Goal: Information Seeking & Learning: Find specific fact

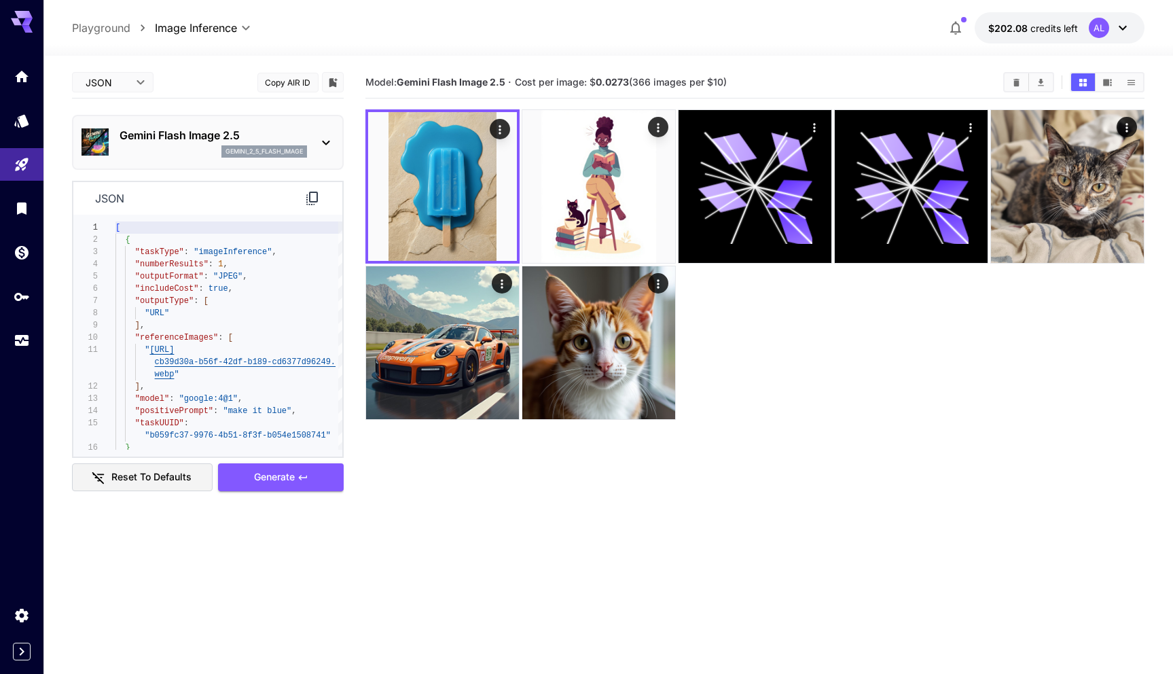
click at [319, 135] on icon at bounding box center [326, 143] width 16 height 16
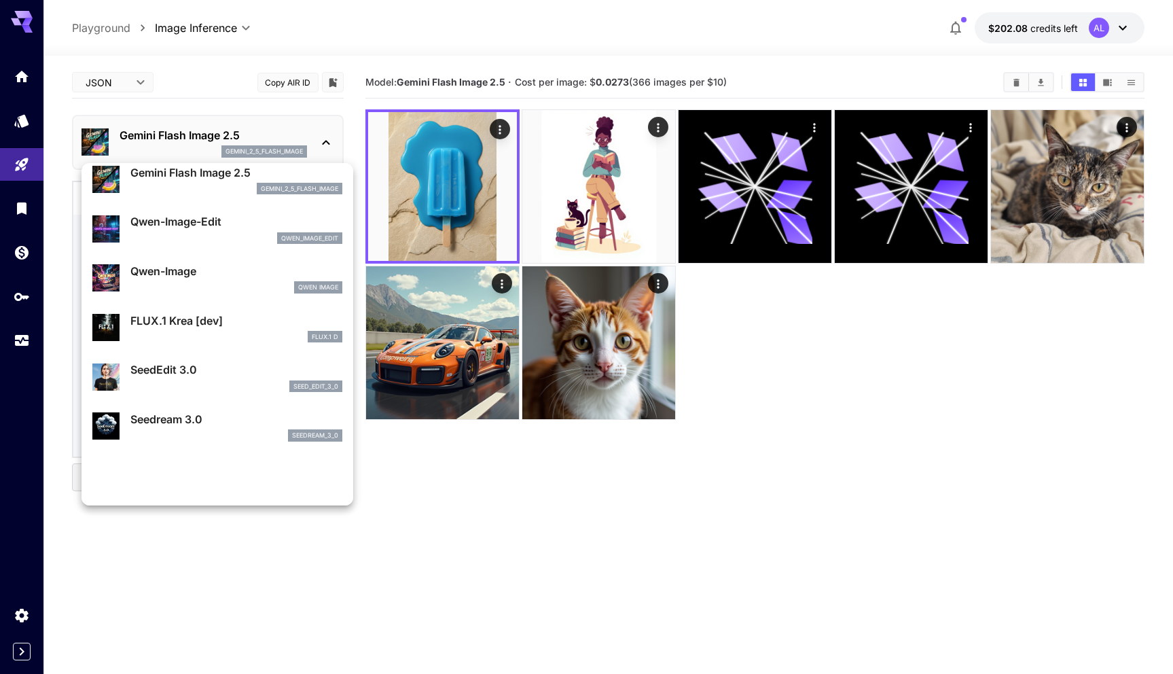
scroll to position [119, 0]
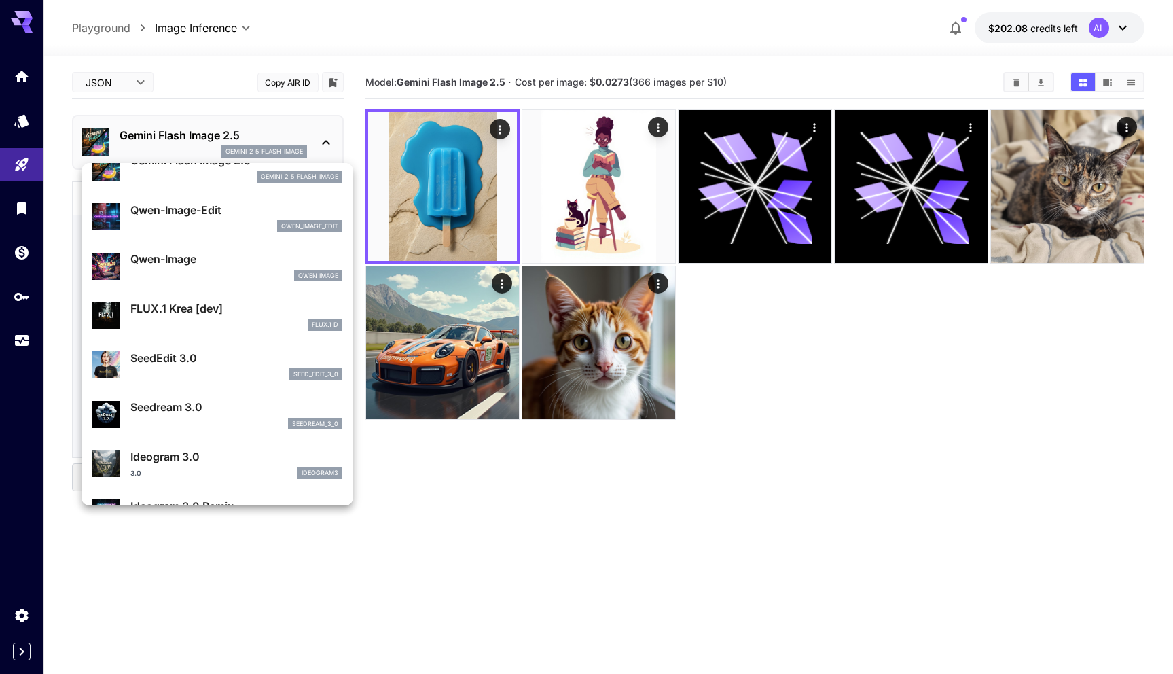
click at [236, 351] on p "SeedEdit 3.0" at bounding box center [236, 358] width 212 height 16
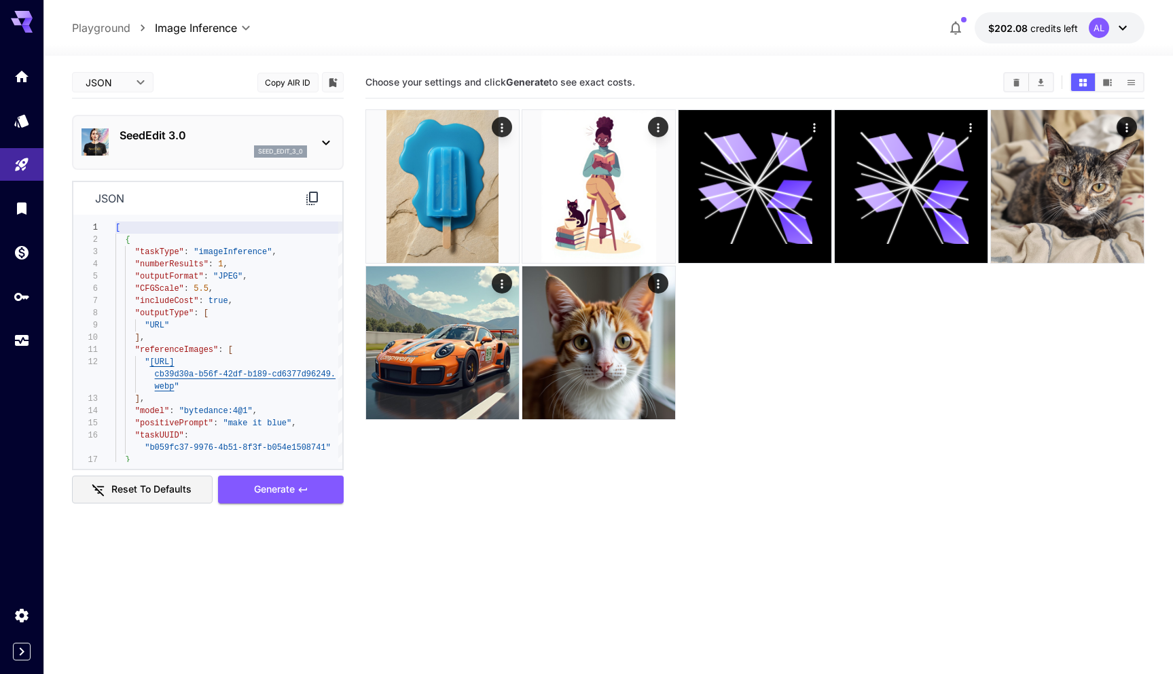
click at [123, 78] on body "**********" at bounding box center [586, 390] width 1173 height 781
click at [431, 483] on div at bounding box center [586, 337] width 1173 height 674
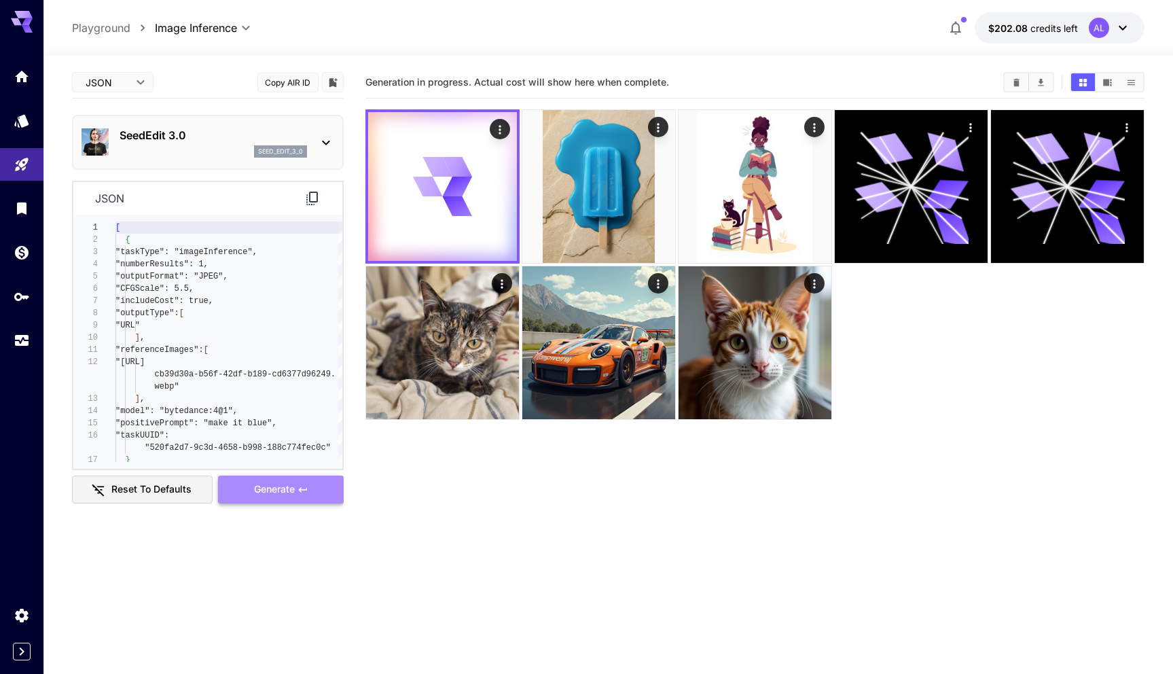
click at [304, 493] on icon "button" at bounding box center [303, 489] width 11 height 11
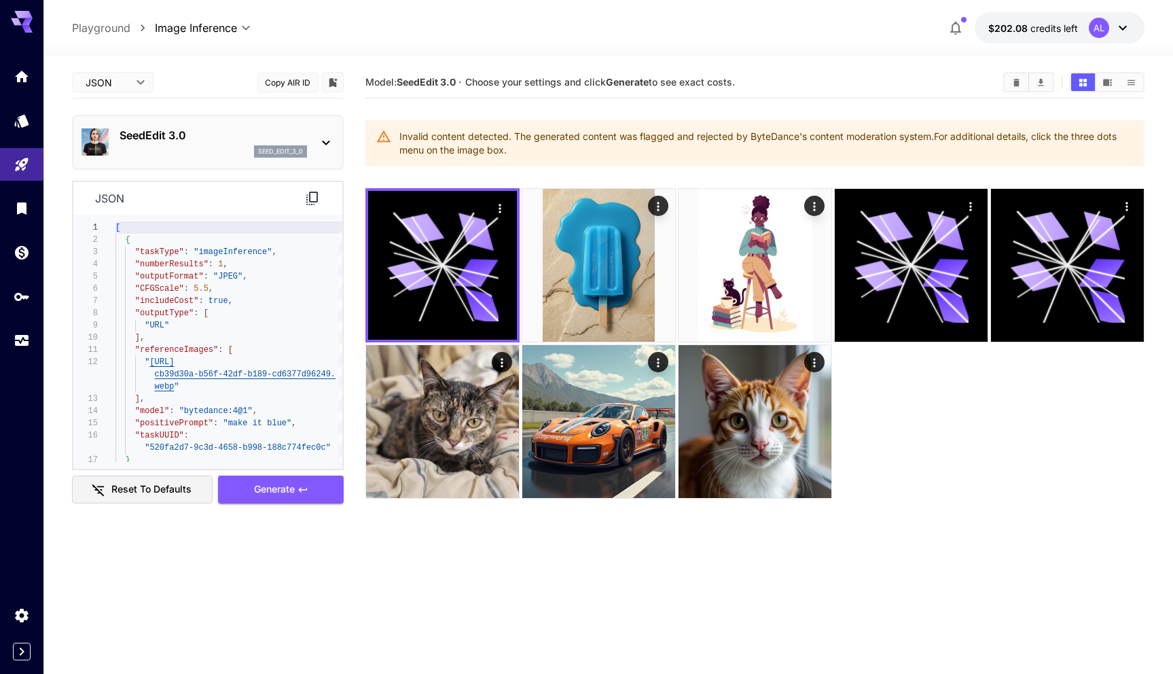
click at [314, 136] on div "SeedEdit 3.0 seed_edit_3_0" at bounding box center [208, 142] width 253 height 41
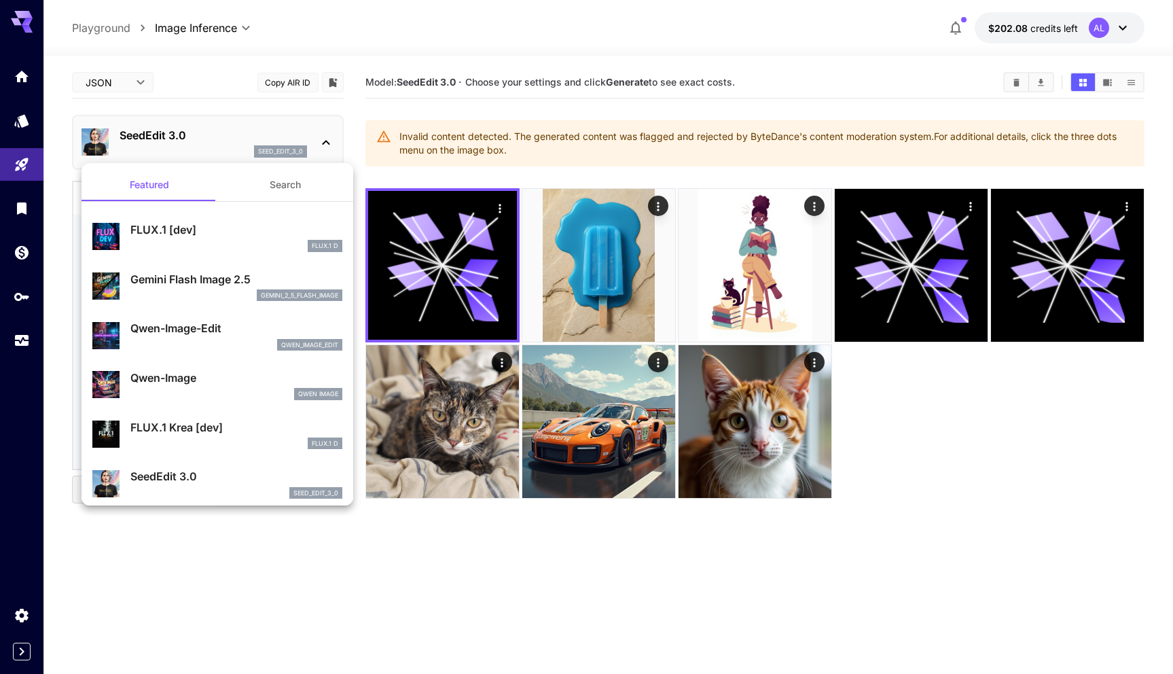
click at [329, 130] on div at bounding box center [586, 337] width 1173 height 674
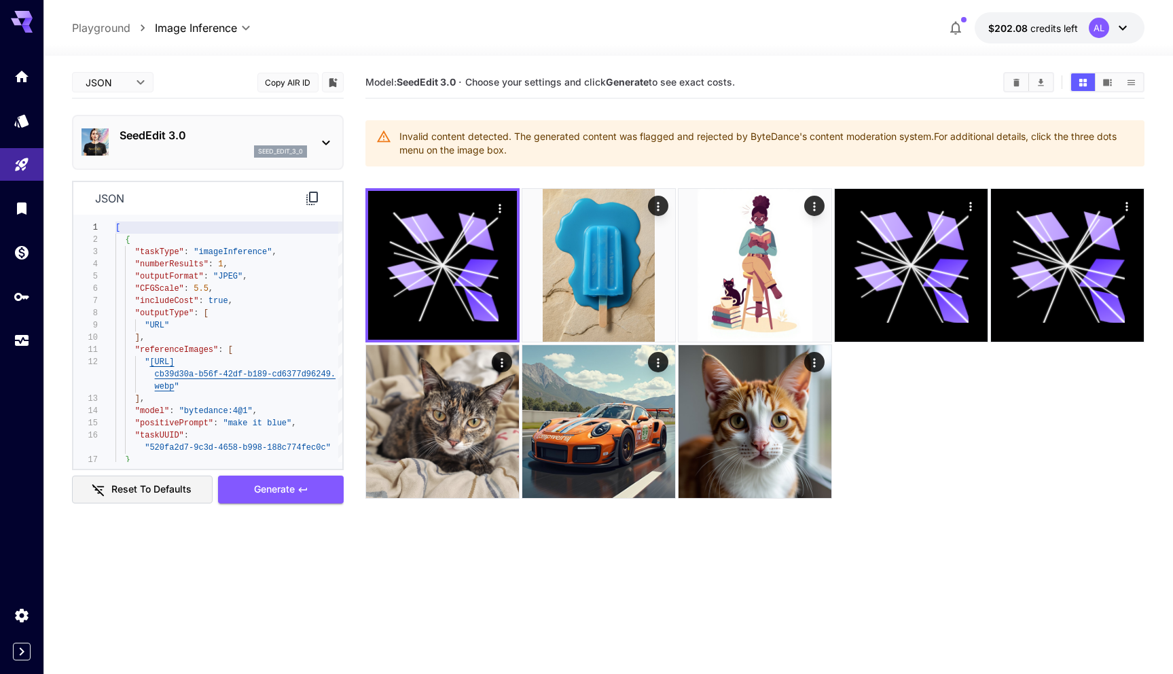
click at [128, 81] on body "**********" at bounding box center [586, 390] width 1173 height 781
click at [111, 130] on span "JSON" at bounding box center [113, 134] width 60 height 16
click at [300, 489] on icon "button" at bounding box center [302, 489] width 8 height 5
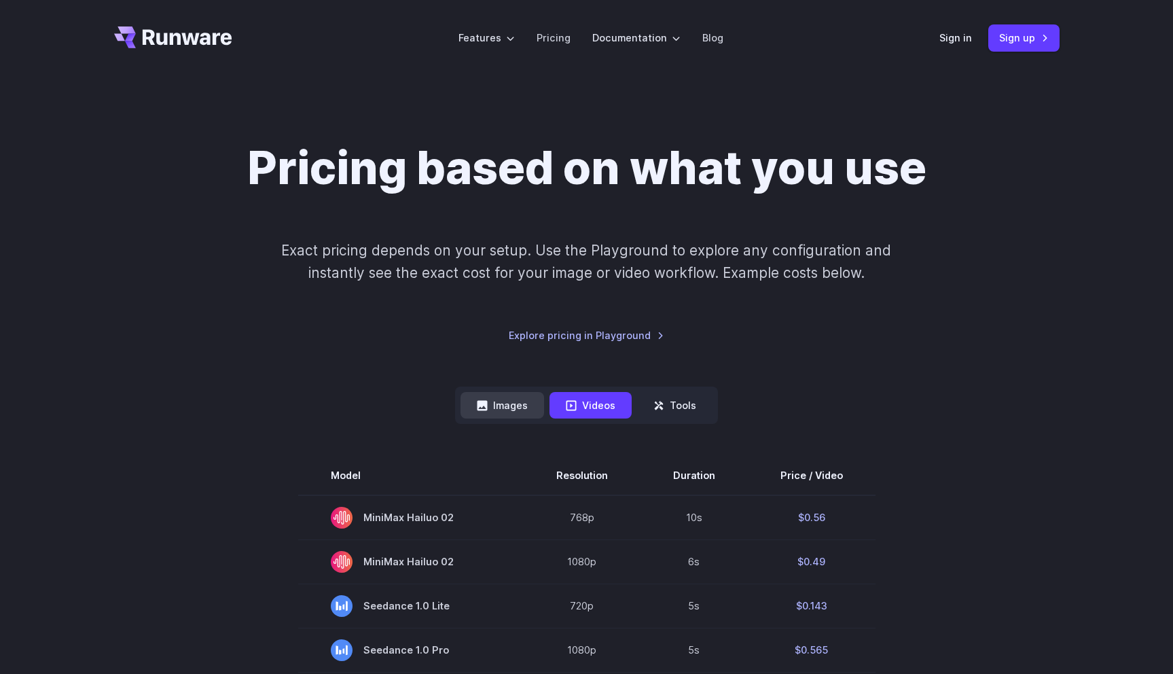
click at [504, 405] on button "Images" at bounding box center [503, 405] width 84 height 27
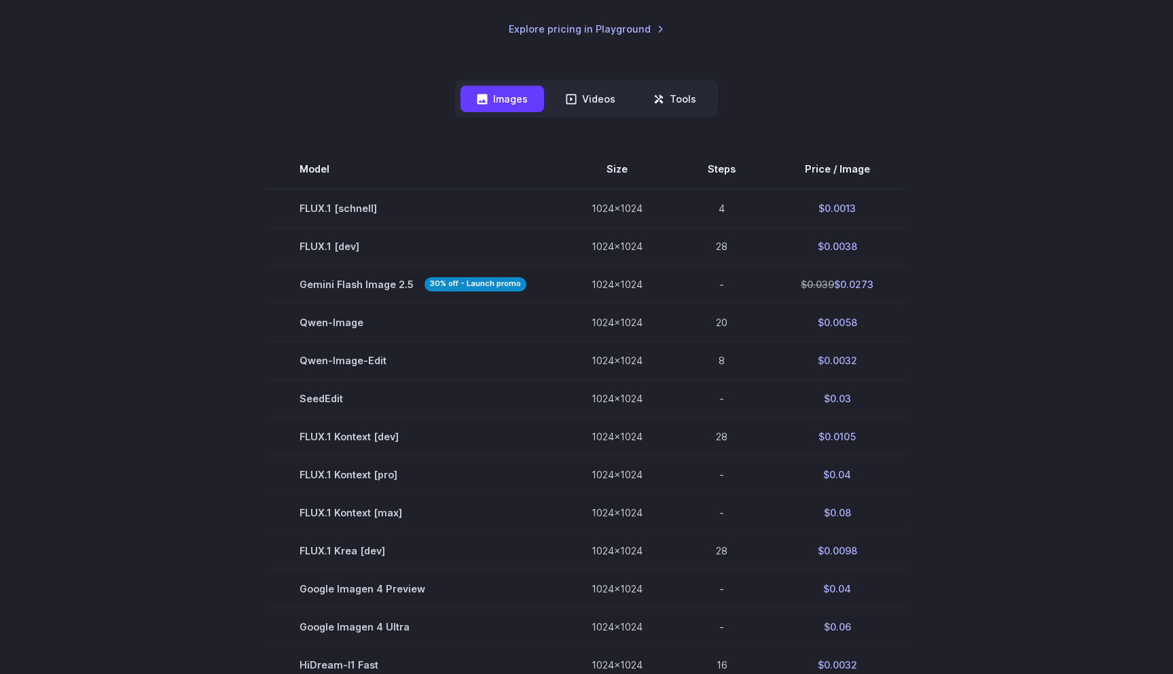
scroll to position [302, 0]
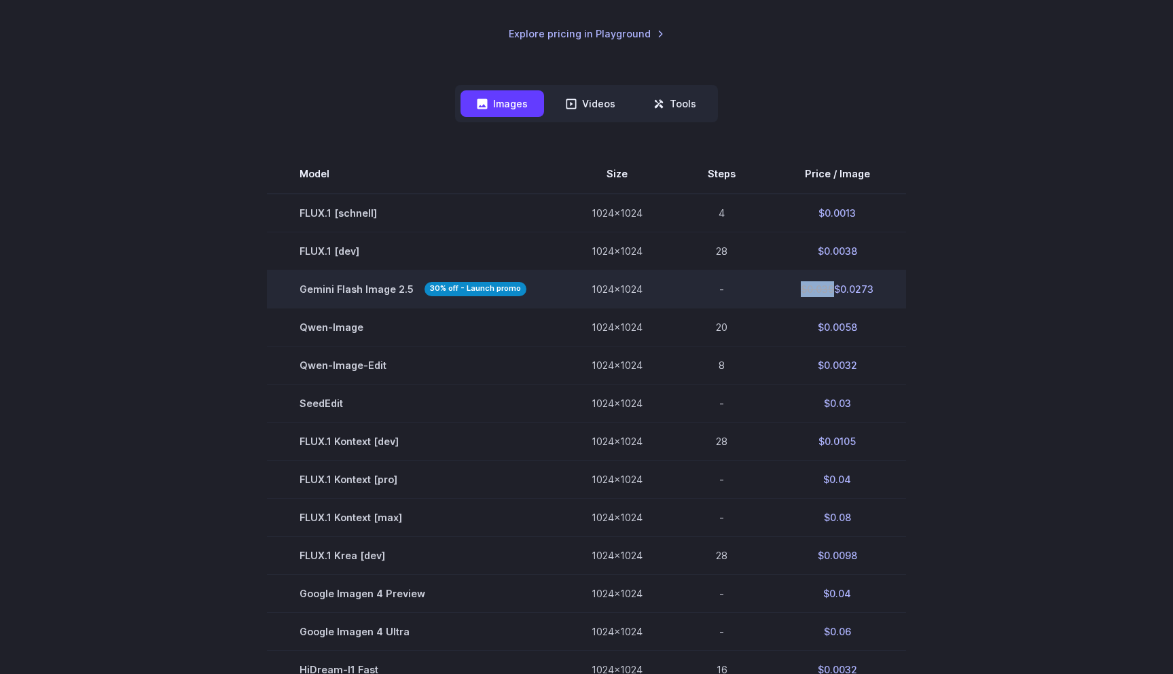
drag, startPoint x: 830, startPoint y: 288, endPoint x: 798, endPoint y: 285, distance: 32.1
click at [798, 285] on td "$0.039 $0.0273" at bounding box center [838, 289] width 138 height 38
copy s "$0.039"
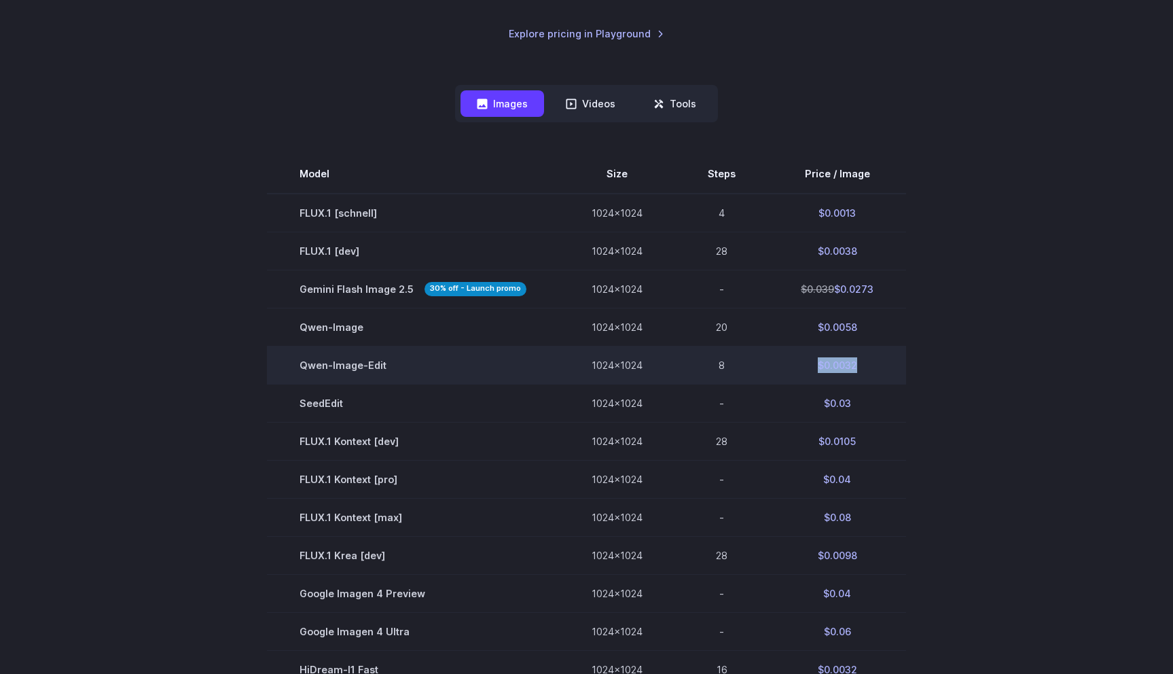
drag, startPoint x: 860, startPoint y: 368, endPoint x: 815, endPoint y: 366, distance: 45.5
click at [815, 366] on td "$0.0032" at bounding box center [838, 365] width 138 height 38
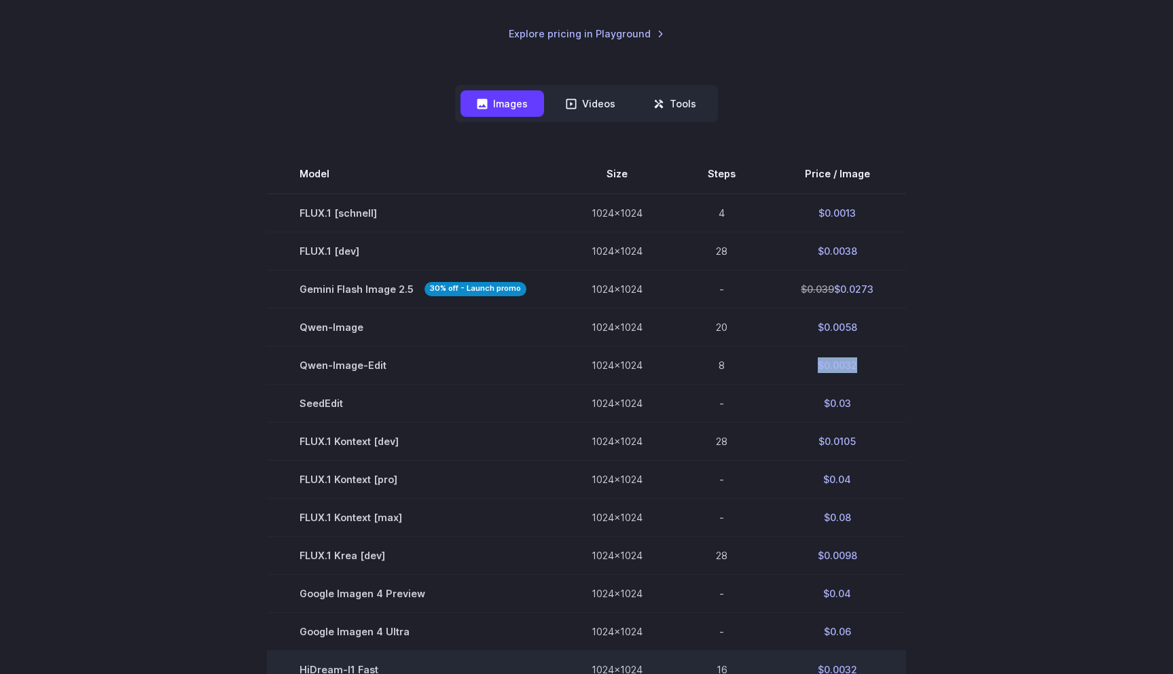
copy td "$0.0032"
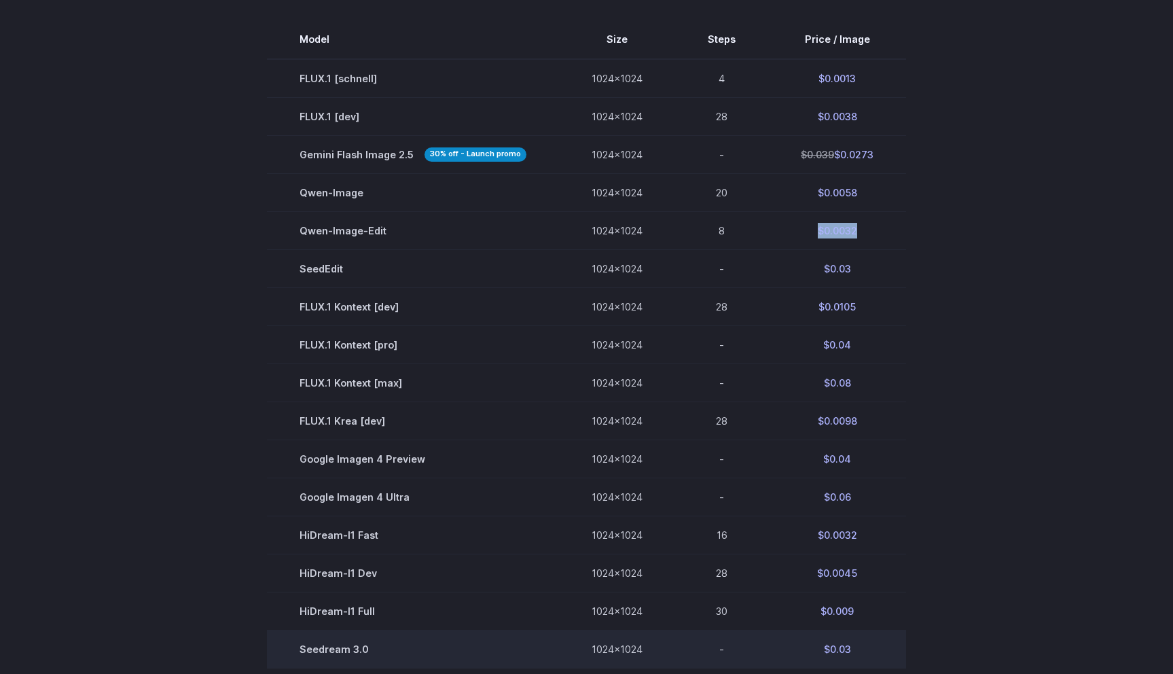
scroll to position [436, 0]
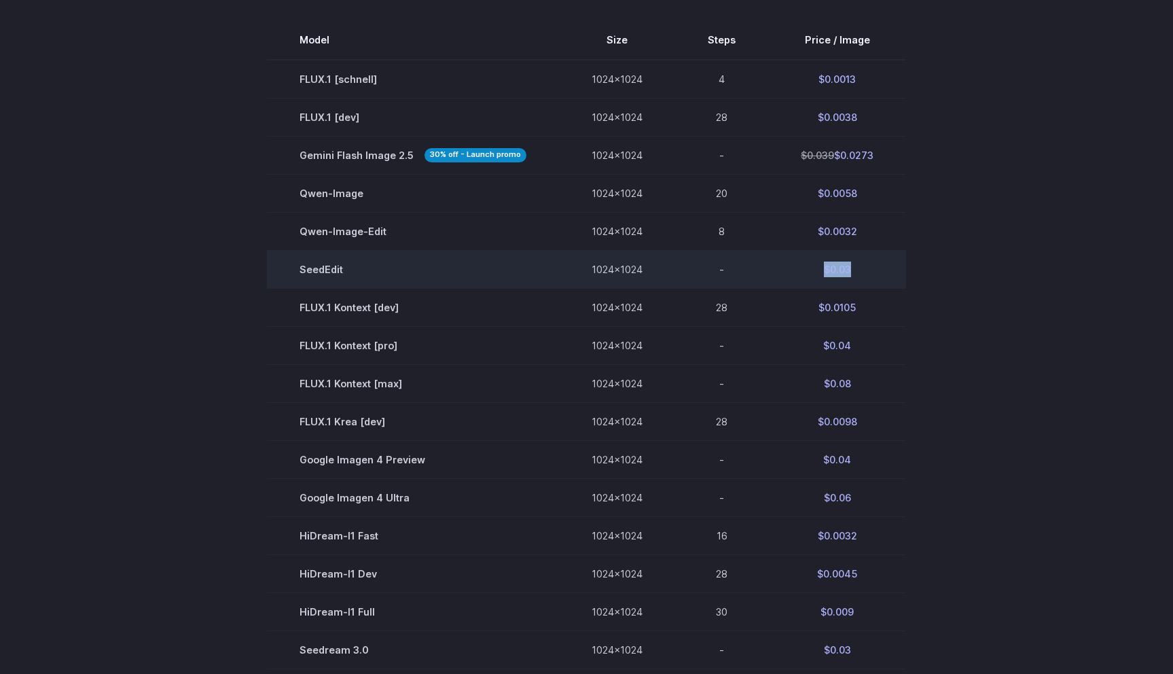
drag, startPoint x: 850, startPoint y: 272, endPoint x: 817, endPoint y: 272, distance: 32.6
click at [817, 272] on td "$0.03" at bounding box center [838, 269] width 138 height 38
copy td "$0.03"
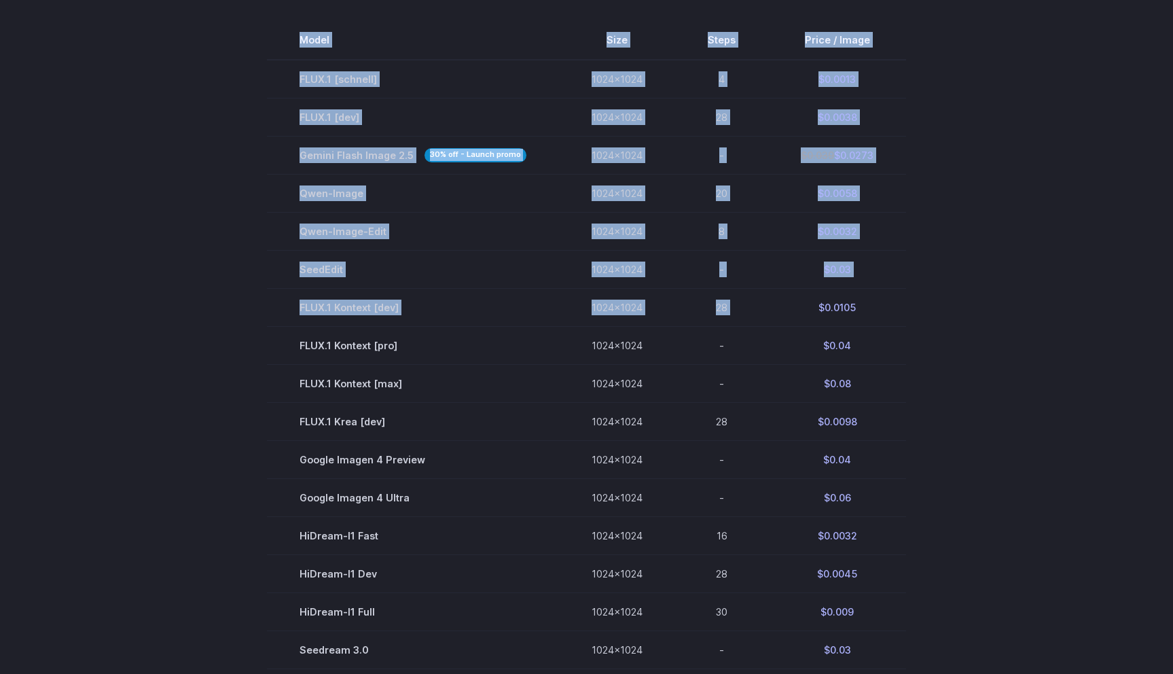
drag, startPoint x: 815, startPoint y: 305, endPoint x: 910, endPoint y: 305, distance: 94.5
click at [911, 305] on section "Model Size Steps Price / Image FLUX.1 [[PERSON_NAME]] 1024x1024 4 $0.0013 FLUX.…" at bounding box center [587, 402] width 946 height 762
copy table "Model Size Steps Price / Image FLUX.1 [[PERSON_NAME]] 1024x1024 4 $0.0013 FLUX.…"
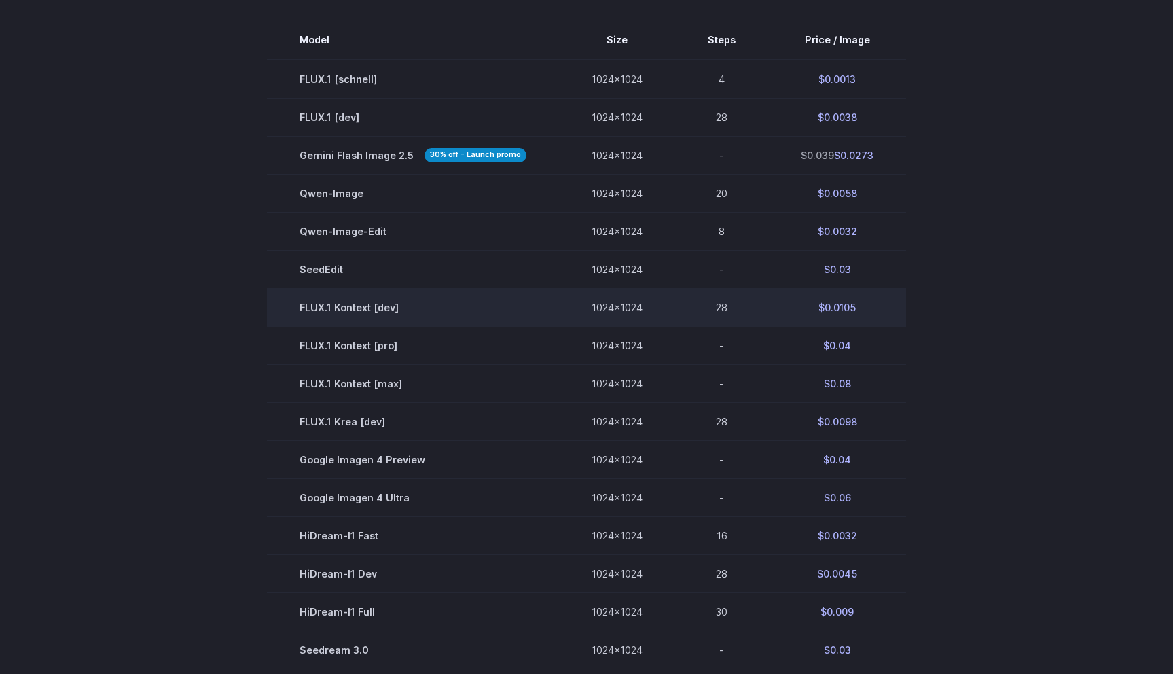
click at [862, 297] on td "$0.0105" at bounding box center [838, 307] width 138 height 38
drag, startPoint x: 817, startPoint y: 305, endPoint x: 862, endPoint y: 304, distance: 45.5
click at [862, 304] on td "$0.0105" at bounding box center [838, 307] width 138 height 38
copy td "$0.0105"
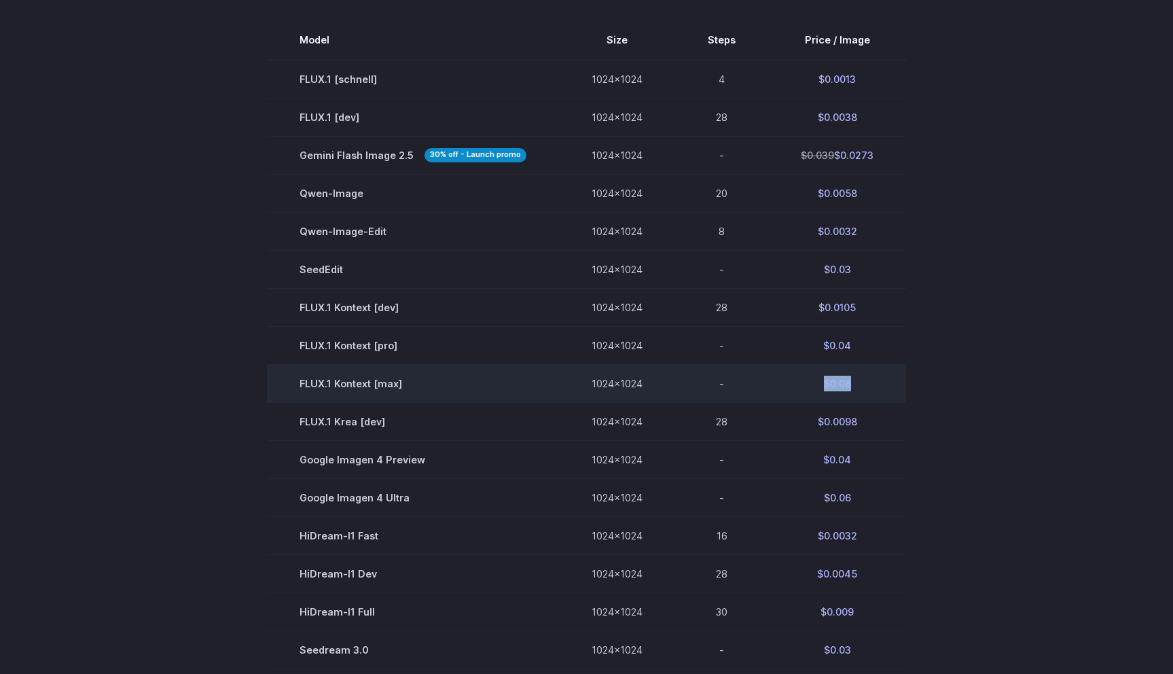
drag, startPoint x: 822, startPoint y: 385, endPoint x: 870, endPoint y: 385, distance: 47.6
click at [870, 385] on td "$0.08" at bounding box center [838, 383] width 138 height 38
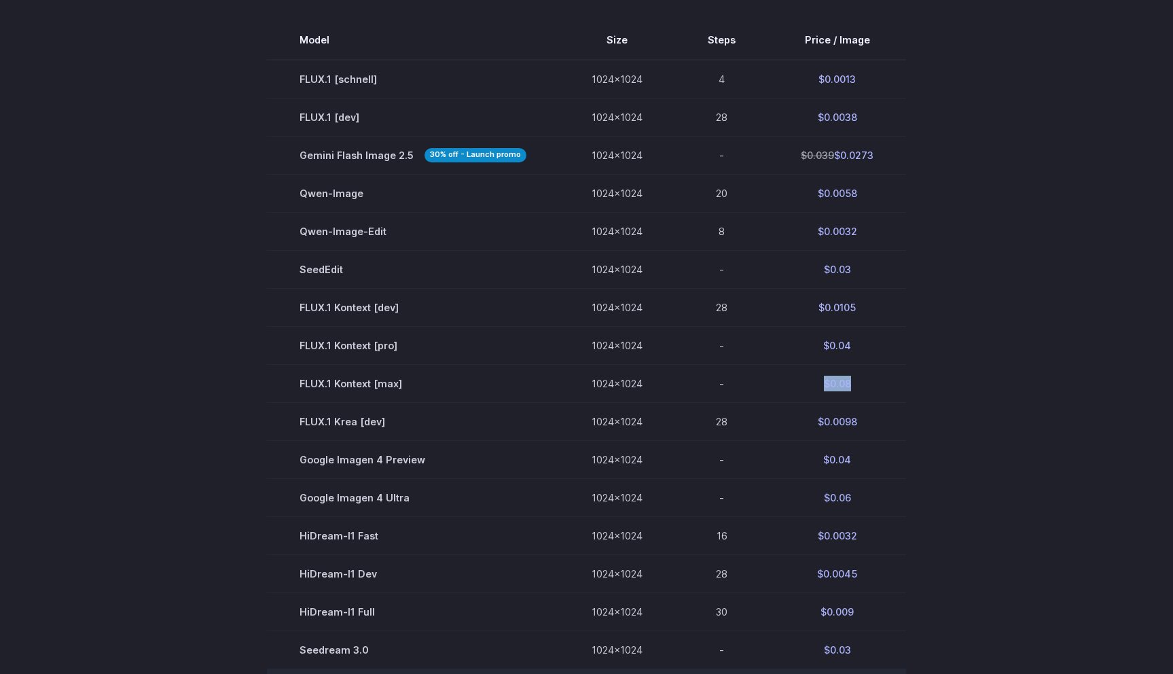
copy td "$0.08"
click at [1007, 107] on section "Model Size Steps Price / Image FLUX.1 [[PERSON_NAME]] 1024x1024 4 $0.0013 FLUX.…" at bounding box center [587, 402] width 946 height 762
